Goal: Navigation & Orientation: Find specific page/section

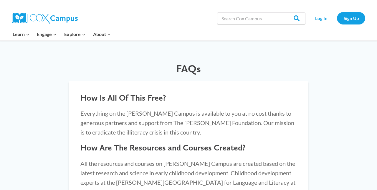
scroll to position [470, 0]
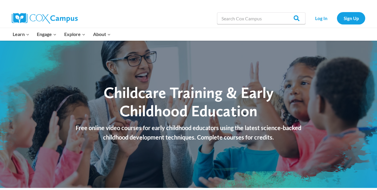
click at [20, 38] on button "Child menu of Learn" at bounding box center [21, 34] width 24 height 12
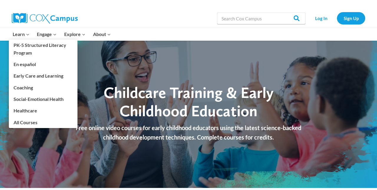
click at [54, 82] on link "Coaching" at bounding box center [43, 87] width 69 height 11
click at [50, 77] on link "Early Care and Learning" at bounding box center [43, 75] width 69 height 11
click at [325, 23] on link "Log In" at bounding box center [321, 18] width 26 height 12
